Goal: Transaction & Acquisition: Obtain resource

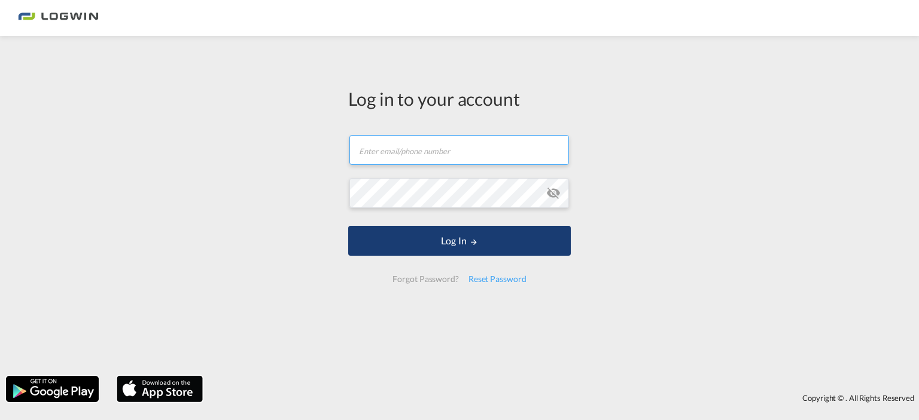
type input "[PERSON_NAME][EMAIL_ADDRESS][DOMAIN_NAME]"
click at [457, 236] on button "Log In" at bounding box center [459, 241] width 222 height 30
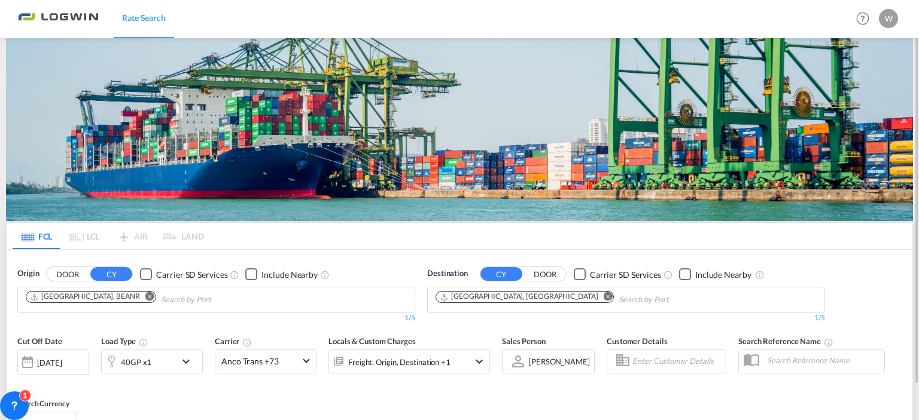
click at [145, 292] on md-icon "Remove" at bounding box center [149, 296] width 9 height 9
click at [603, 295] on md-icon "Remove" at bounding box center [607, 296] width 9 height 9
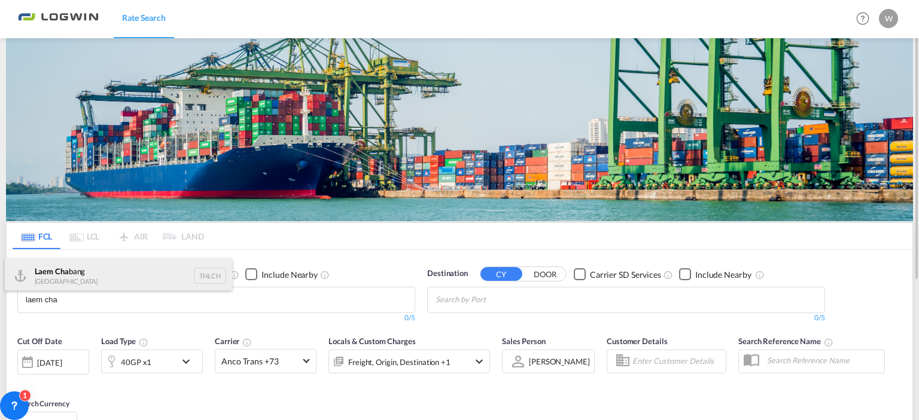
type input "laem cha"
click at [69, 277] on div "Laem Cha bang [GEOGRAPHIC_DATA] THLCH" at bounding box center [118, 276] width 227 height 36
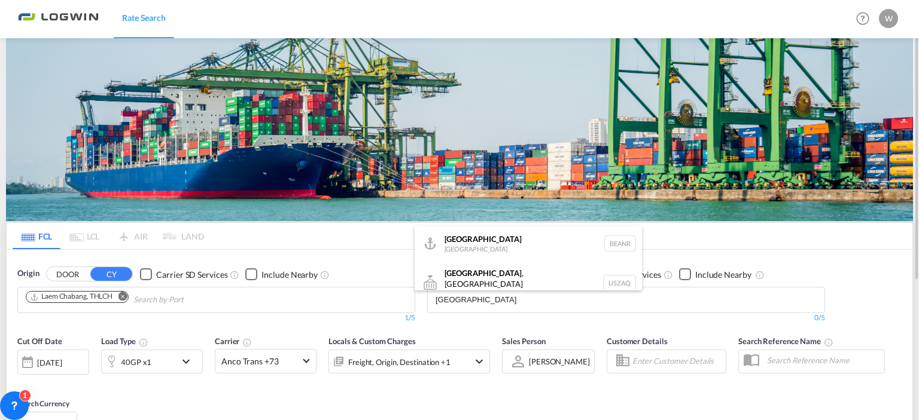
type input "[GEOGRAPHIC_DATA]"
click at [473, 303] on body "Rate Search Rate Search Help Resources Product Release W My Profile Logout FCL …" at bounding box center [459, 210] width 919 height 420
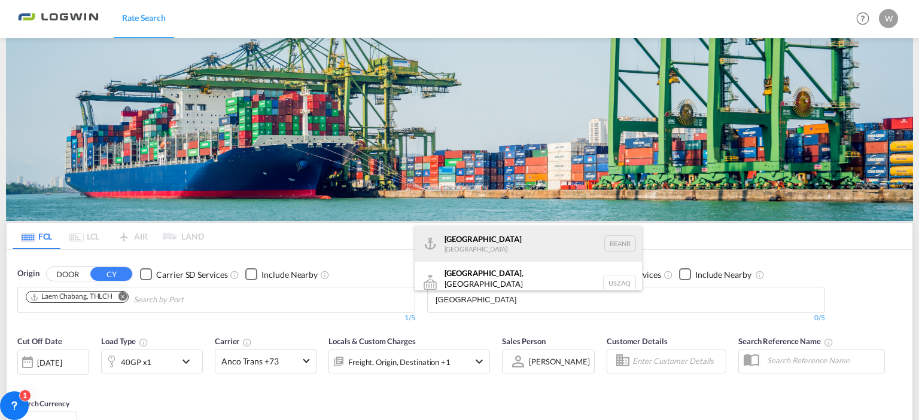
click at [457, 253] on div "[GEOGRAPHIC_DATA] [GEOGRAPHIC_DATA] BEANR" at bounding box center [527, 244] width 227 height 36
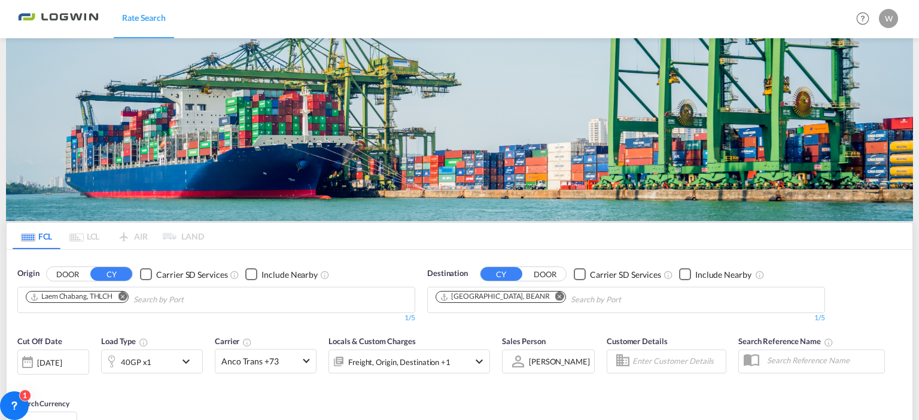
click at [187, 361] on md-icon "icon-chevron-down" at bounding box center [189, 362] width 20 height 14
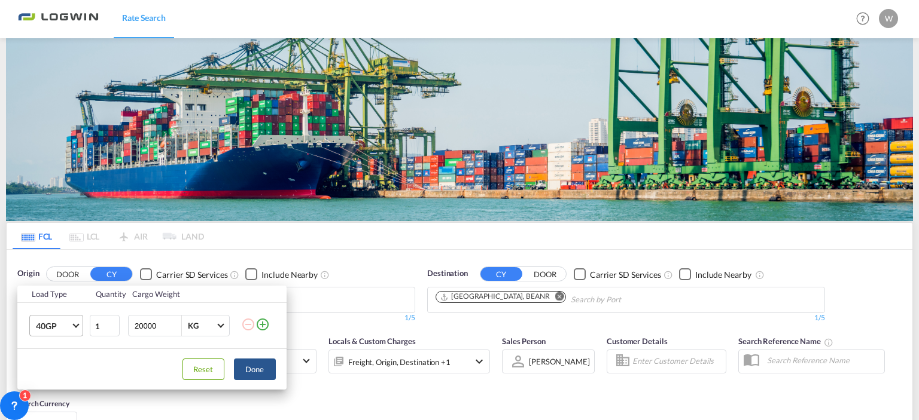
click at [74, 327] on md-select-value "40GP" at bounding box center [59, 326] width 48 height 20
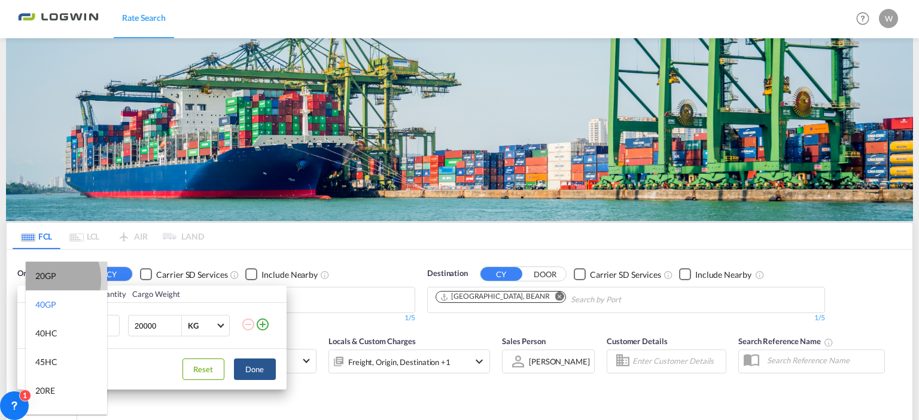
click at [47, 279] on div "20GP" at bounding box center [45, 276] width 21 height 12
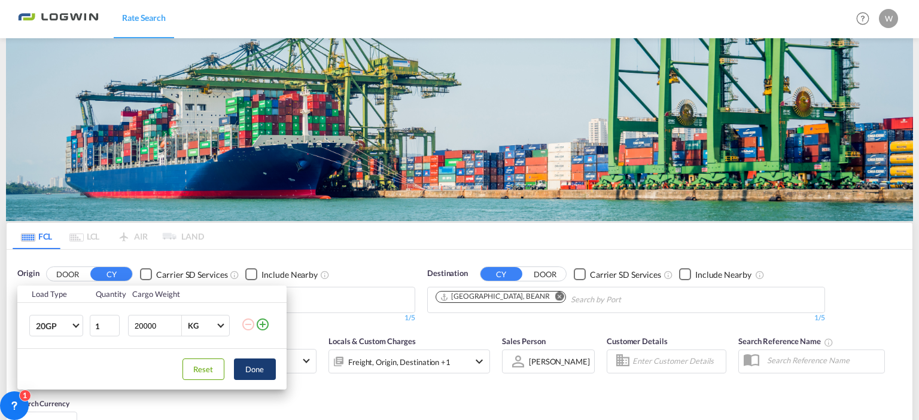
click at [267, 365] on button "Done" at bounding box center [255, 370] width 42 height 22
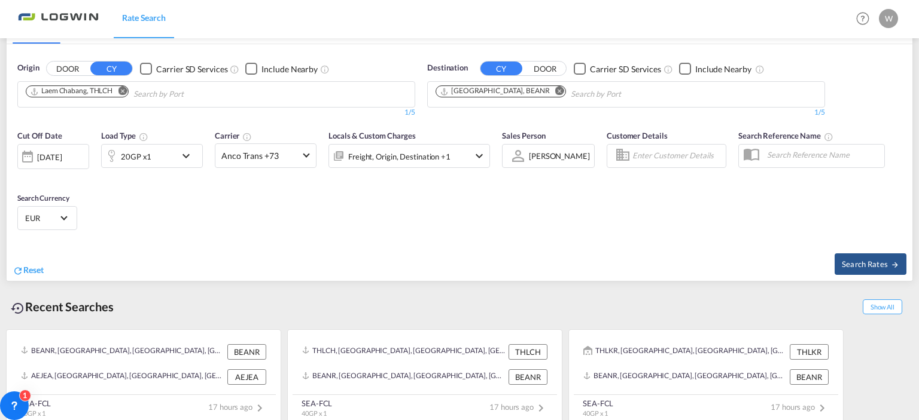
scroll to position [209, 0]
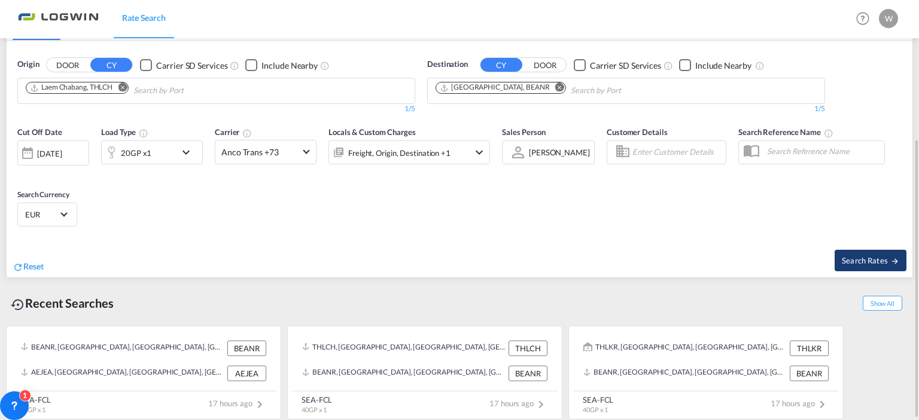
click at [849, 261] on span "Search Rates" at bounding box center [869, 261] width 57 height 10
type input "THLCH to BEANR / [DATE]"
